Goal: Check status: Check status

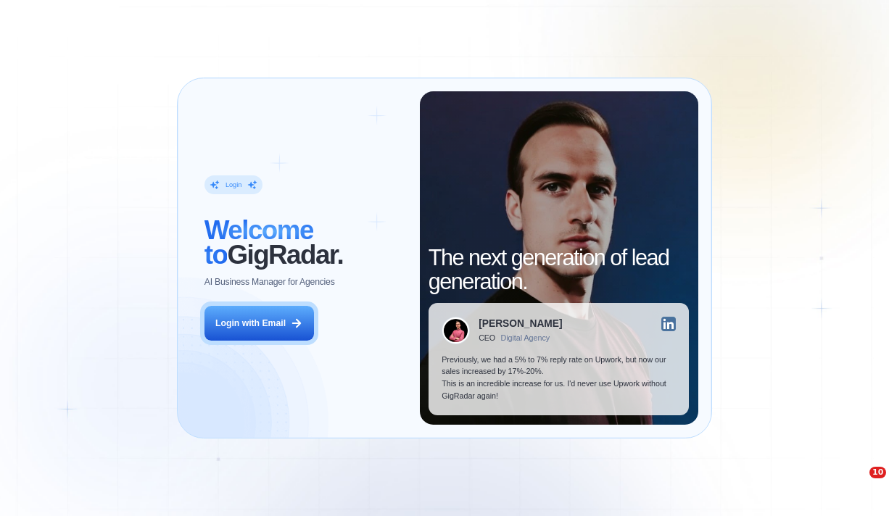
click at [254, 321] on div "Login with Email" at bounding box center [250, 324] width 70 height 12
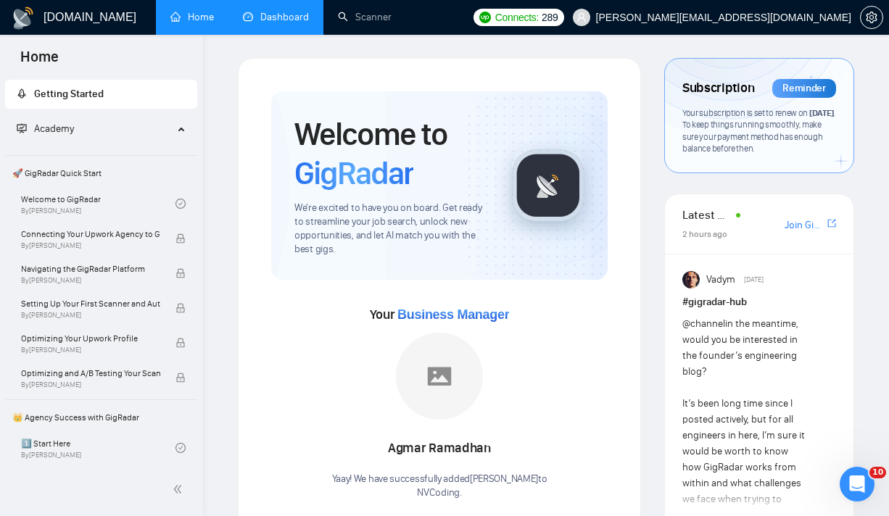
click at [287, 19] on link "Dashboard" at bounding box center [276, 17] width 66 height 12
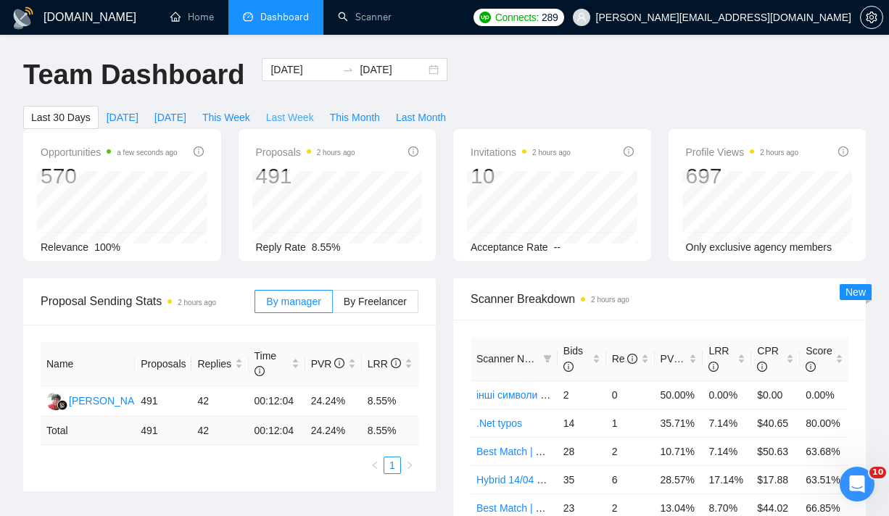
click at [281, 112] on span "Last Week" at bounding box center [290, 118] width 48 height 16
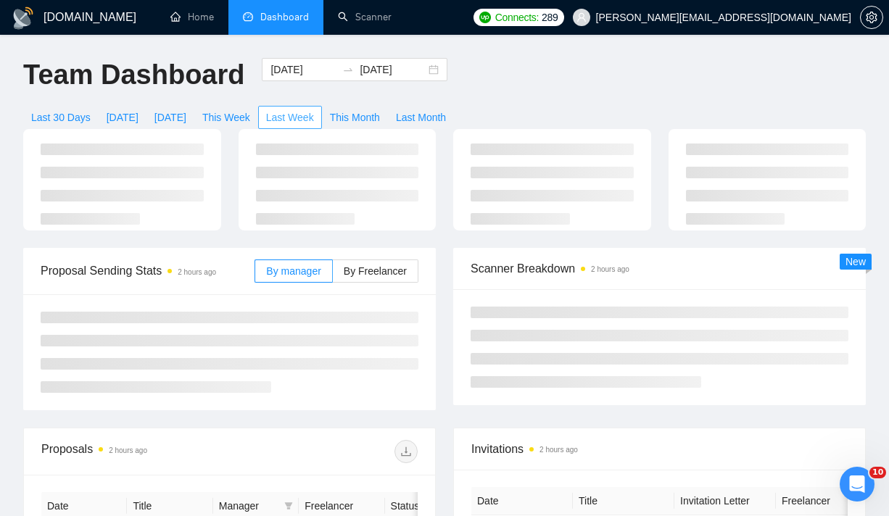
type input "2025-09-22"
type input "2025-09-28"
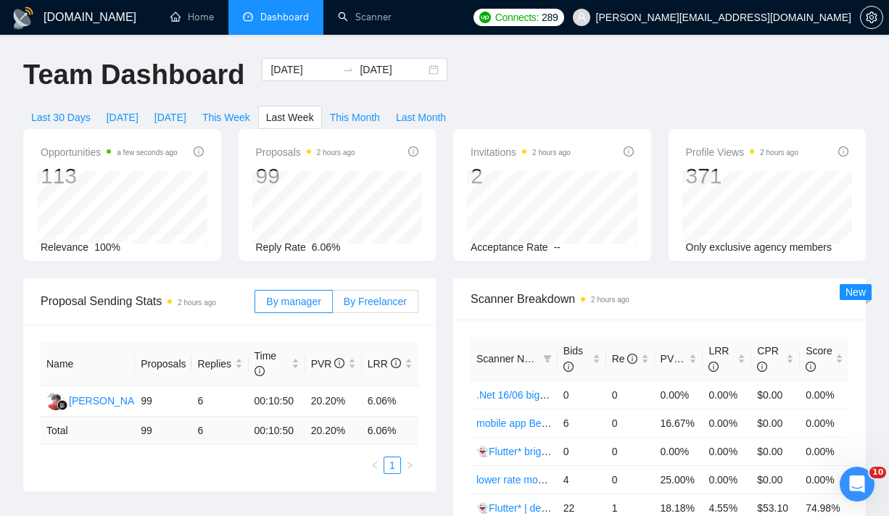
click at [387, 303] on span "By Freelancer" at bounding box center [375, 302] width 63 height 12
click at [333, 305] on input "By Freelancer" at bounding box center [333, 305] width 0 height 0
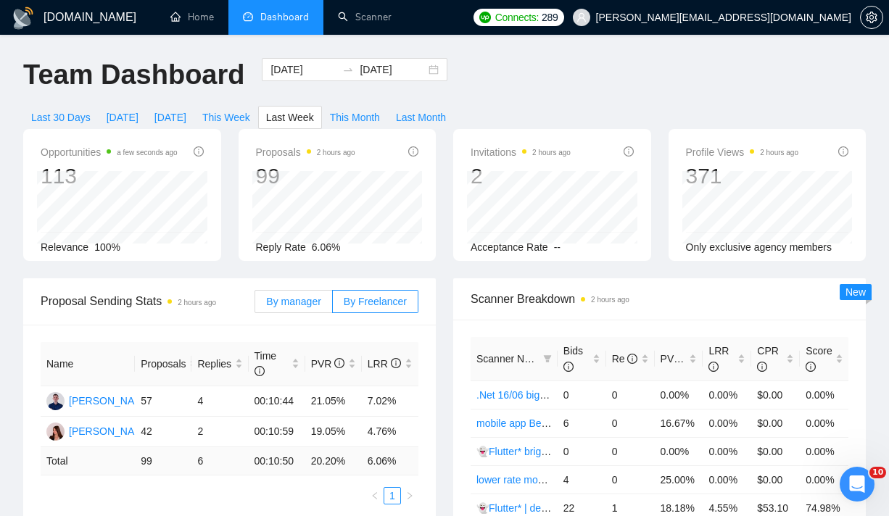
click at [302, 302] on span "By manager" at bounding box center [293, 302] width 54 height 12
click at [255, 305] on input "By manager" at bounding box center [255, 305] width 0 height 0
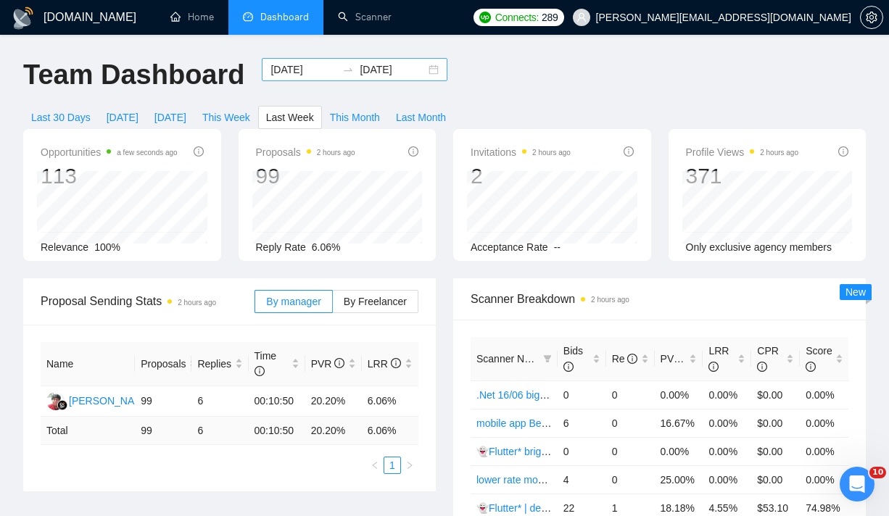
click at [426, 69] on div "2025-09-22 2025-09-28" at bounding box center [355, 69] width 186 height 23
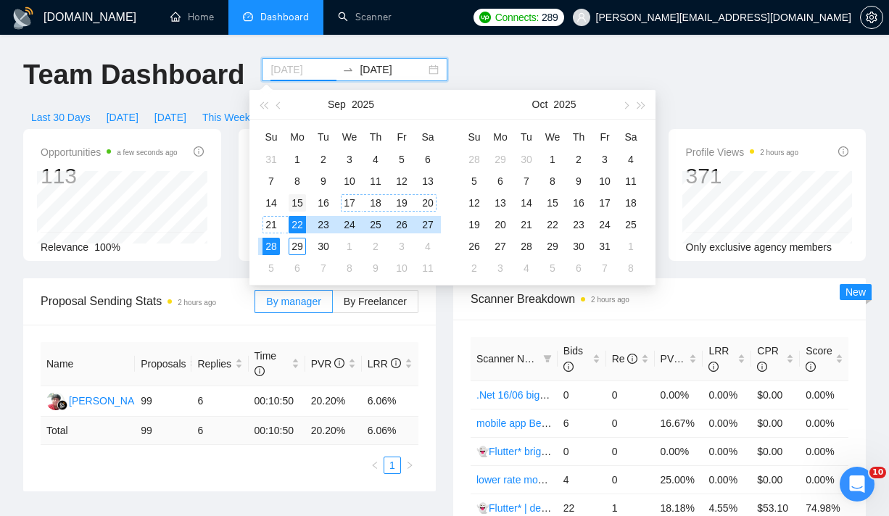
type input "2025-09-15"
click at [298, 206] on div "15" at bounding box center [297, 202] width 17 height 17
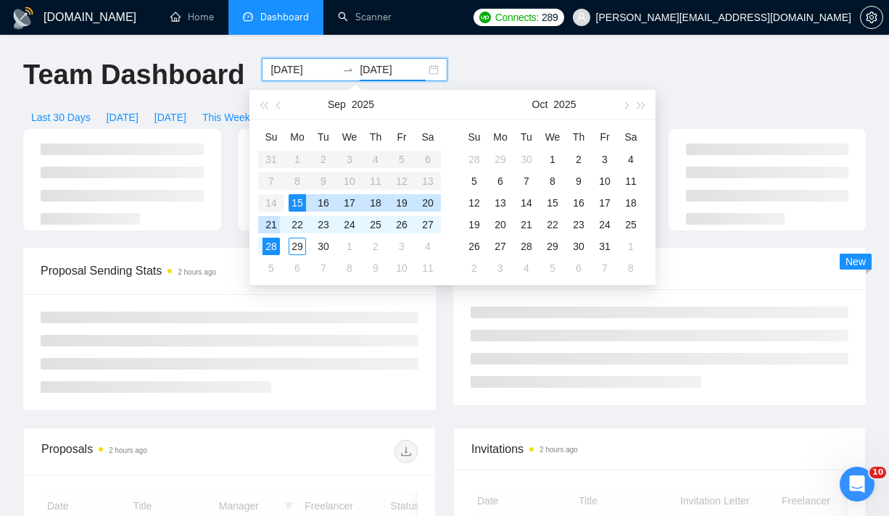
type input "2025-09-21"
click at [273, 220] on div "21" at bounding box center [271, 224] width 17 height 17
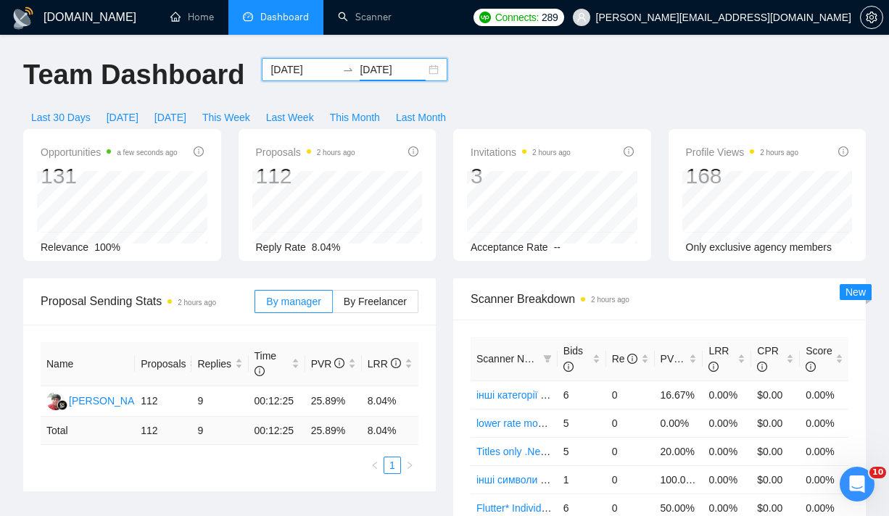
click at [430, 69] on div "2025-09-15 2025-09-21" at bounding box center [355, 69] width 186 height 23
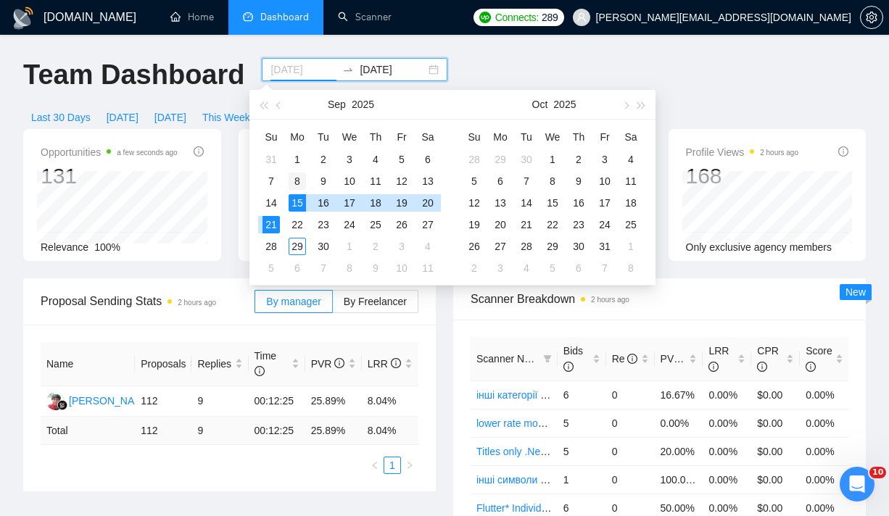
type input "2025-09-08"
click at [299, 178] on div "8" at bounding box center [297, 181] width 17 height 17
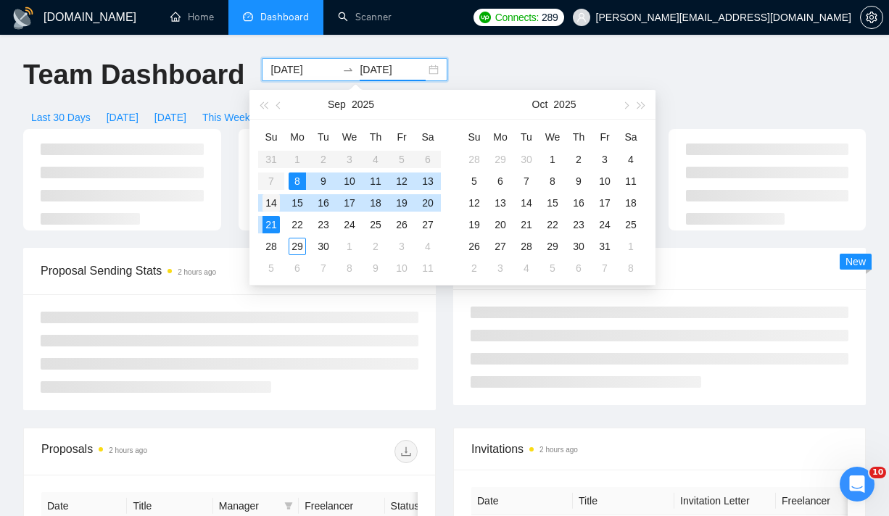
type input "2025-09-14"
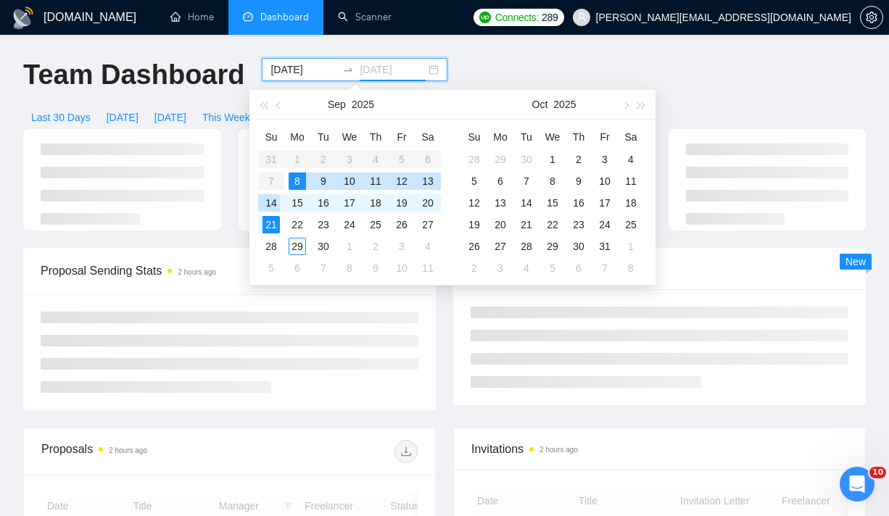
click at [274, 198] on div "14" at bounding box center [271, 202] width 17 height 17
